Goal: Navigation & Orientation: Find specific page/section

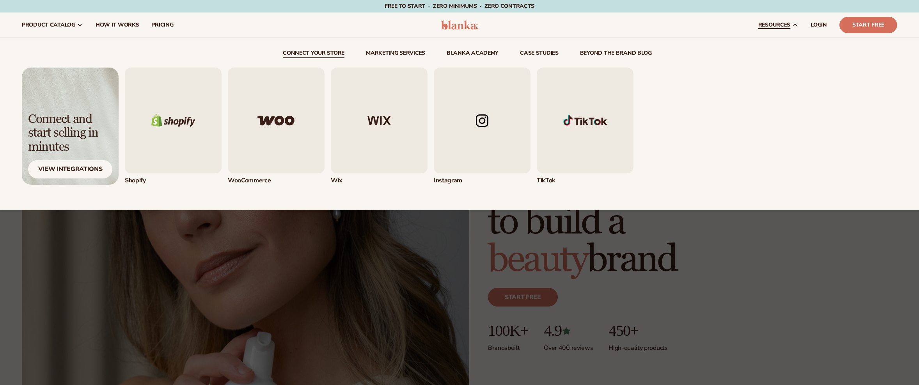
click at [765, 26] on span "resources" at bounding box center [775, 25] width 32 height 6
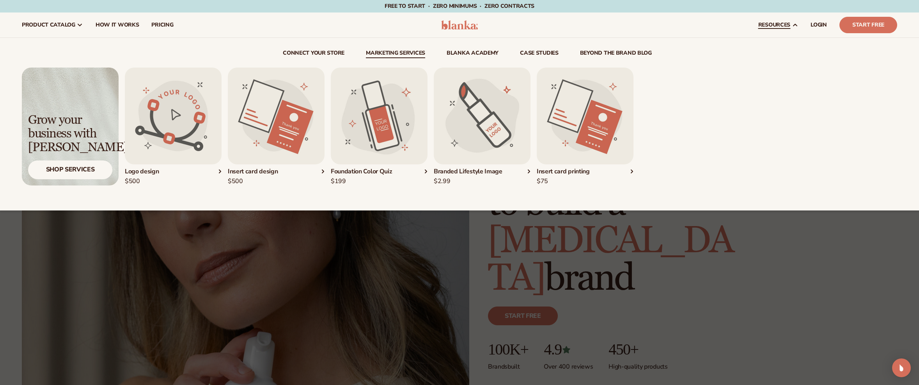
click at [377, 57] on link "Marketing services" at bounding box center [395, 54] width 59 height 8
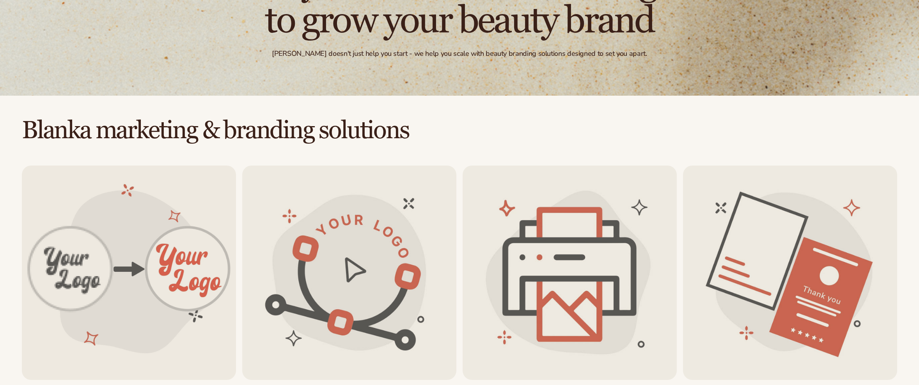
scroll to position [219, 0]
